Goal: Check status

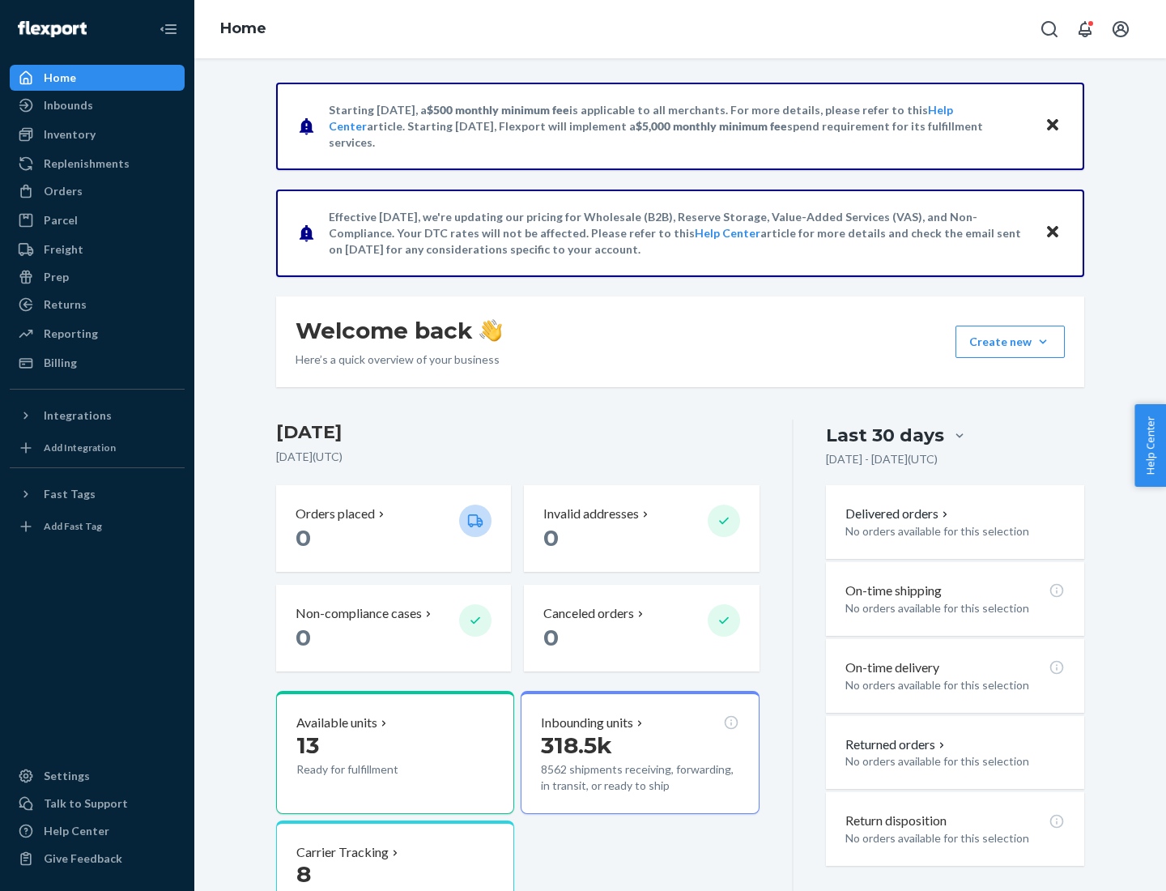
click at [1043, 342] on button "Create new Create new inbound Create new order Create new product" at bounding box center [1010, 342] width 109 height 32
click at [67, 105] on div "Inbounds" at bounding box center [68, 105] width 49 height 16
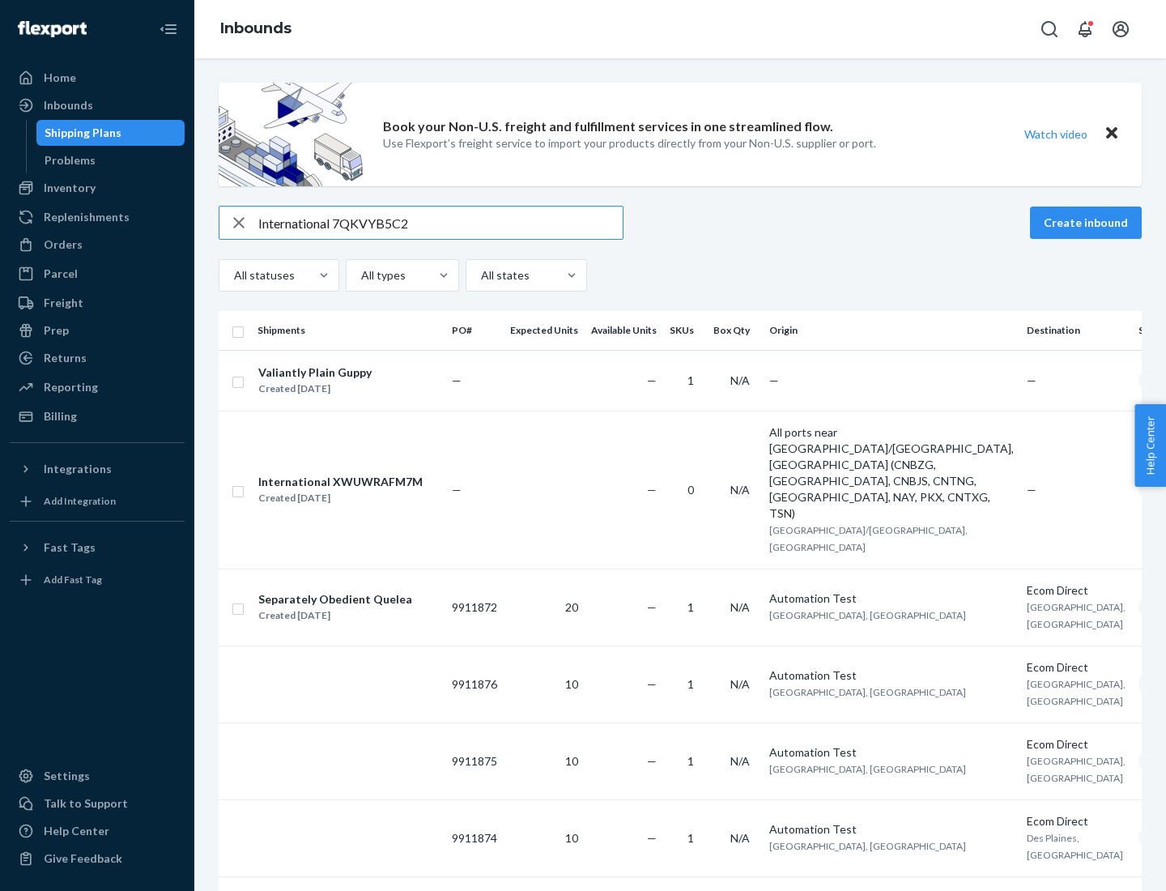
type input "International 7QKVYB5C29"
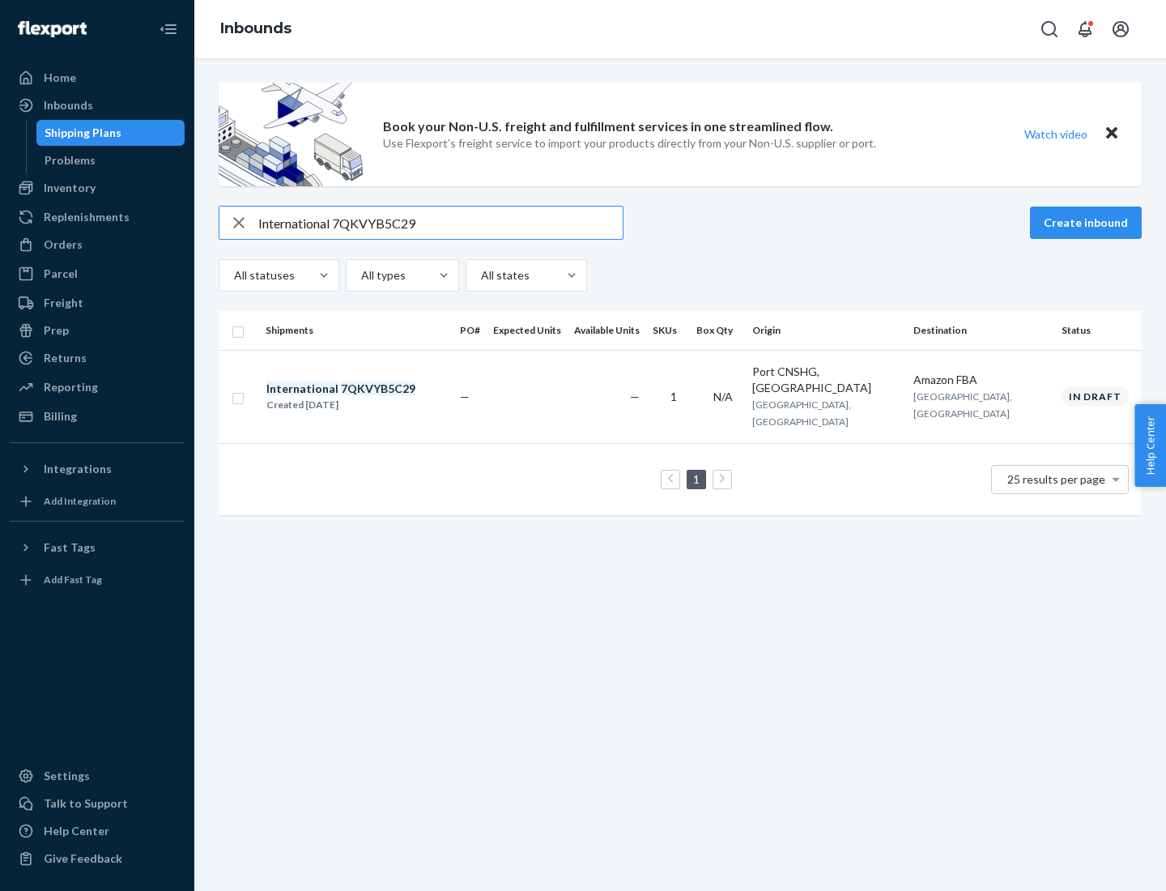
click at [369, 397] on div "Created [DATE]" at bounding box center [341, 405] width 149 height 16
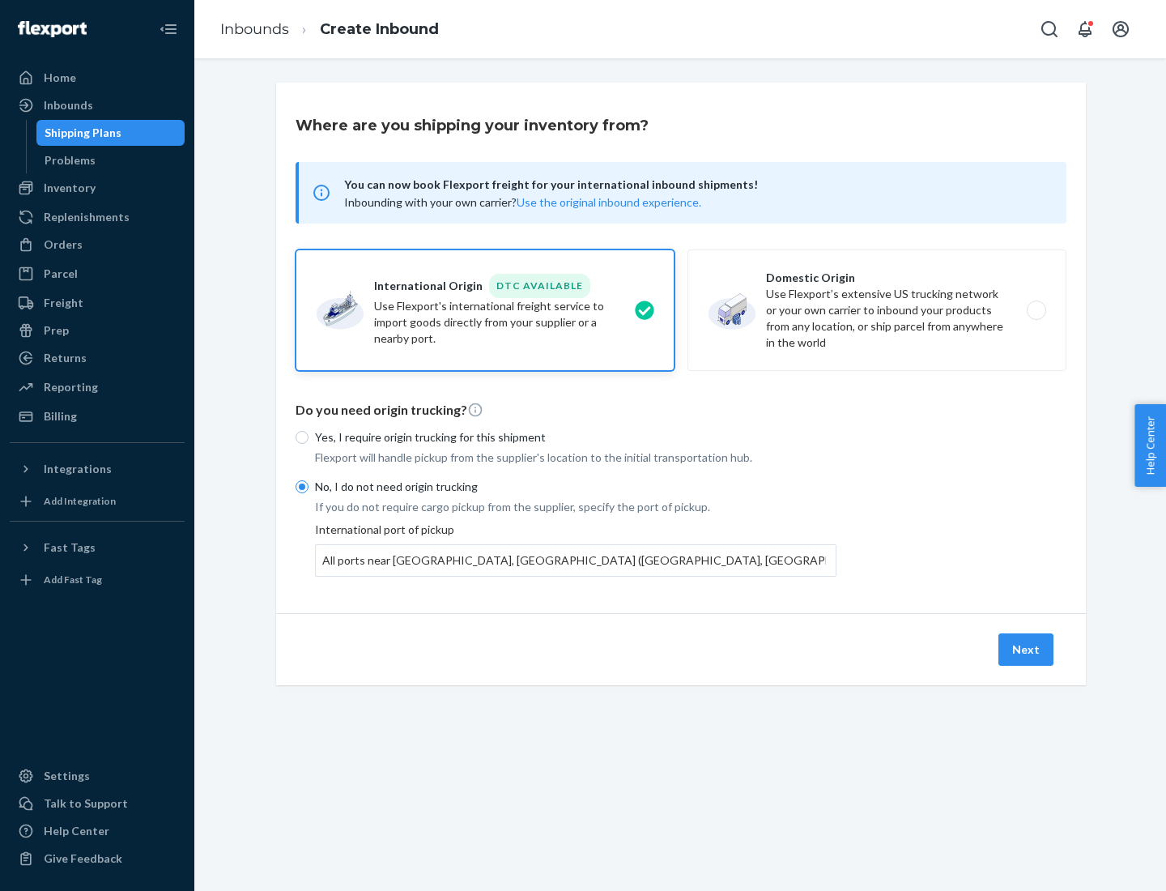
click at [1027, 649] on button "Next" at bounding box center [1026, 649] width 55 height 32
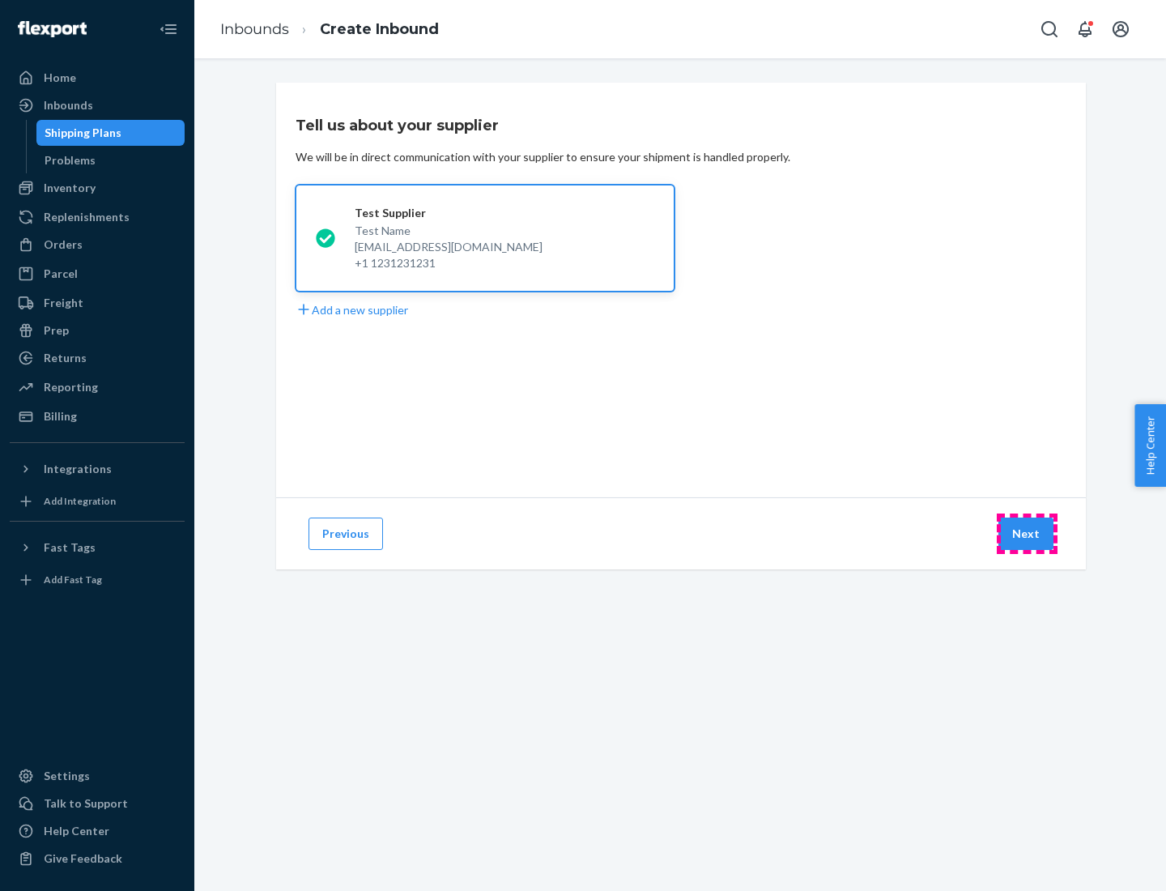
click at [1027, 534] on button "Next" at bounding box center [1026, 534] width 55 height 32
